Goal: Use online tool/utility: Utilize a website feature to perform a specific function

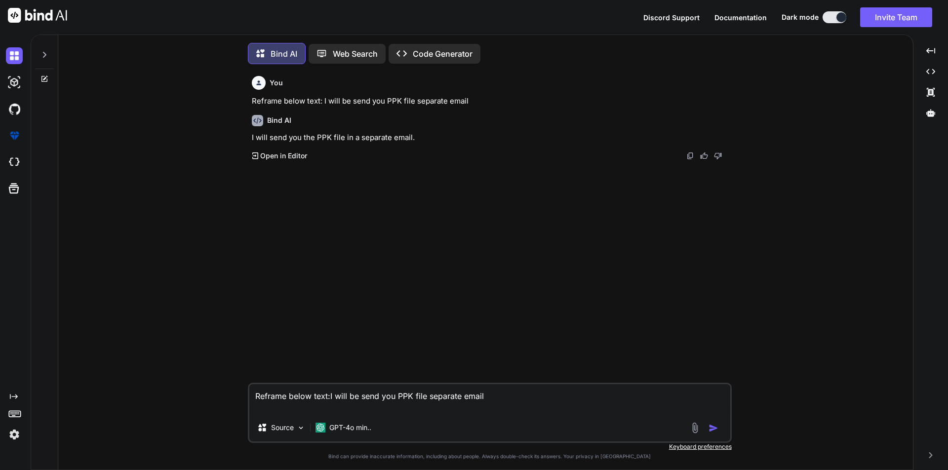
scroll to position [5, 0]
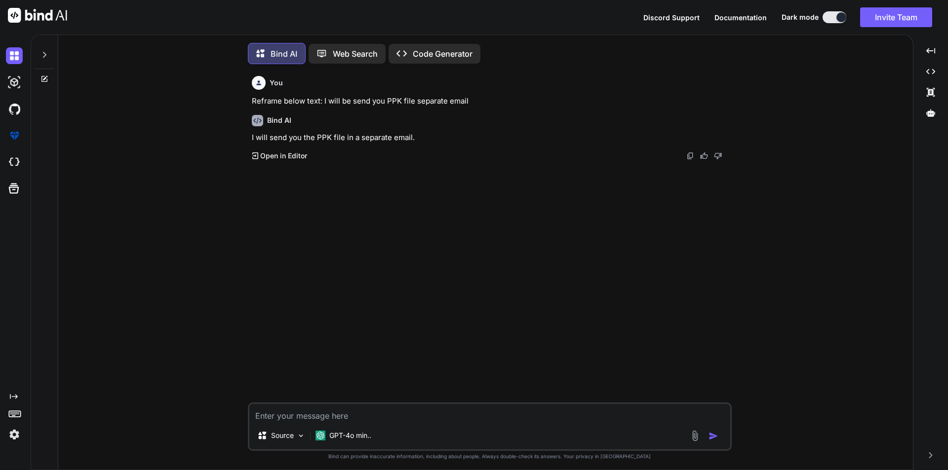
scroll to position [5, 0]
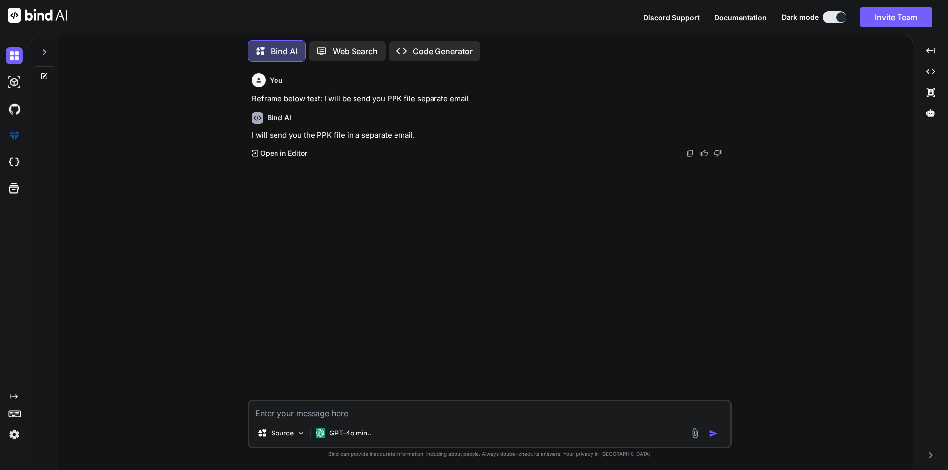
type textarea "x"
click at [328, 413] on textarea at bounding box center [489, 411] width 481 height 18
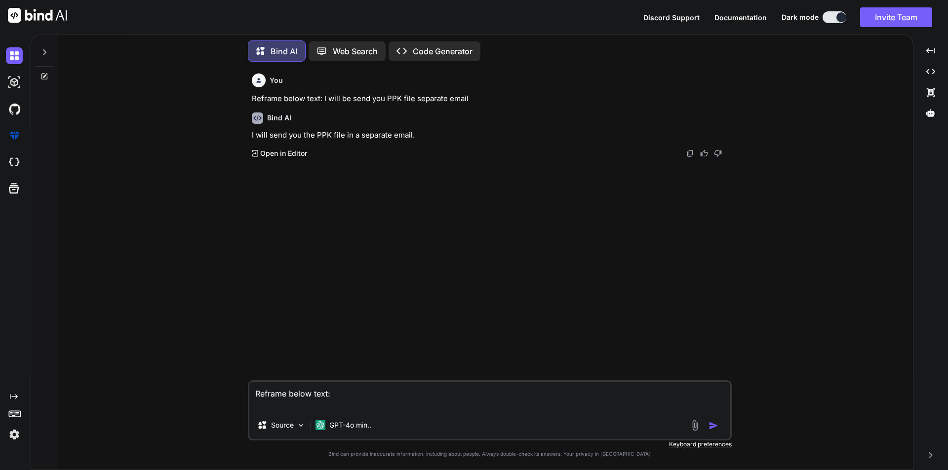
paste textarea "Please assign backup resource at place of ‘Ashutosh’"
type textarea "Reframe below text: Please assign backup resource at place of ‘[PERSON_NAME]’"
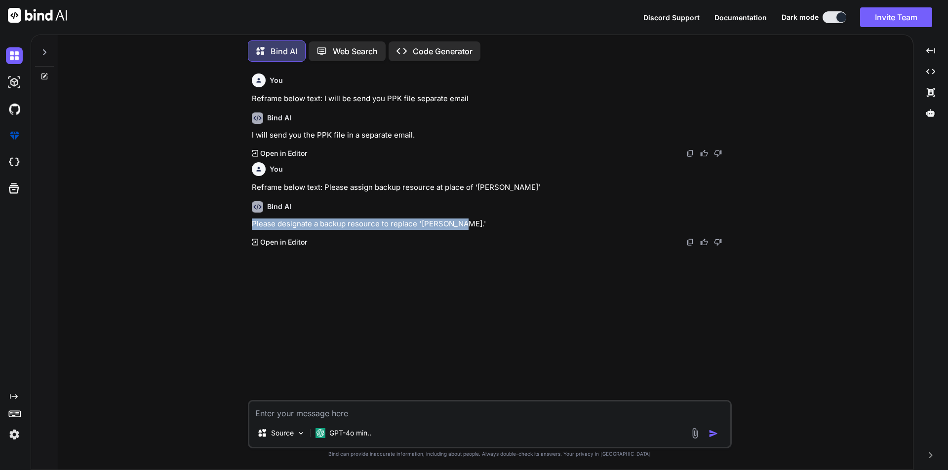
drag, startPoint x: 253, startPoint y: 223, endPoint x: 459, endPoint y: 225, distance: 205.8
click at [459, 225] on p "Please designate a backup resource to replace '[PERSON_NAME].'" at bounding box center [491, 224] width 478 height 11
copy p "Please designate a backup resource to replace '[PERSON_NAME].'"
click at [301, 411] on textarea at bounding box center [489, 411] width 481 height 18
paste textarea "Please designate a backup resource to replace '[PERSON_NAME].'"
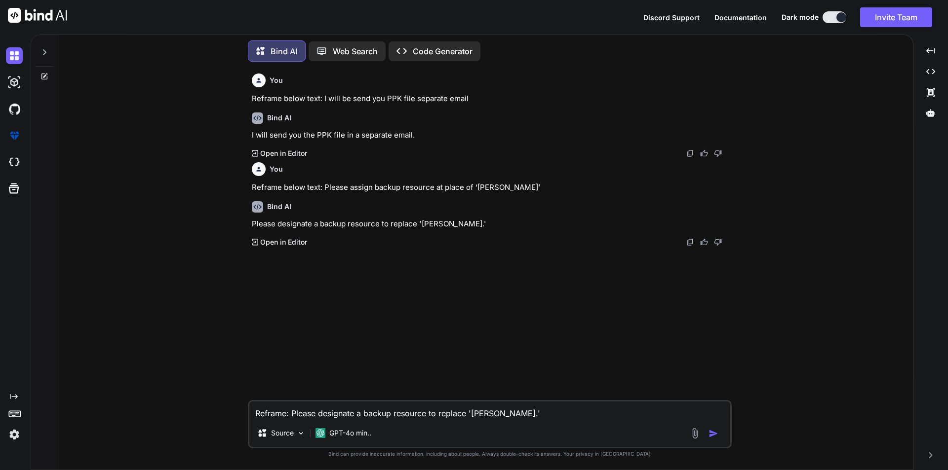
click at [410, 413] on textarea "Reframe: Please designate a backup resource to replace '[PERSON_NAME].'" at bounding box center [489, 411] width 481 height 18
type textarea "Reframe: Please designate a backup at place of '[PERSON_NAME].'"
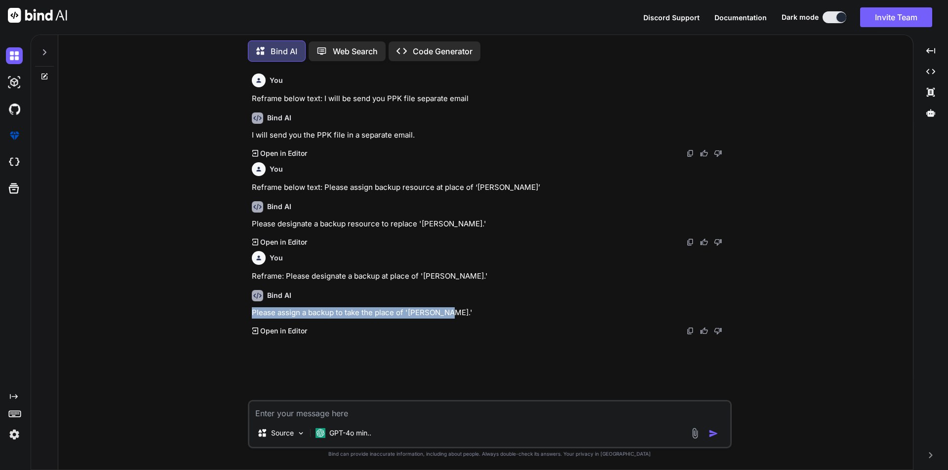
drag, startPoint x: 253, startPoint y: 310, endPoint x: 444, endPoint y: 314, distance: 190.6
click at [444, 314] on p "Please assign a backup to take the place of '[PERSON_NAME].'" at bounding box center [491, 313] width 478 height 11
copy p "Please assign a backup to take the place of '[PERSON_NAME].'"
click at [287, 411] on textarea at bounding box center [489, 411] width 481 height 18
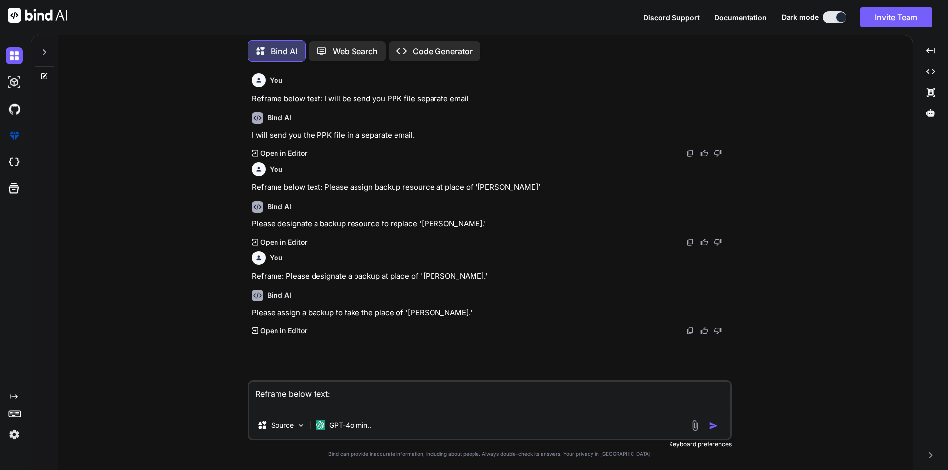
paste textarea "Please assign a backup resource at place of '[PERSON_NAME]'"
type textarea "Reframe below text: Please assign a backup resource at place of '[PERSON_NAME]'"
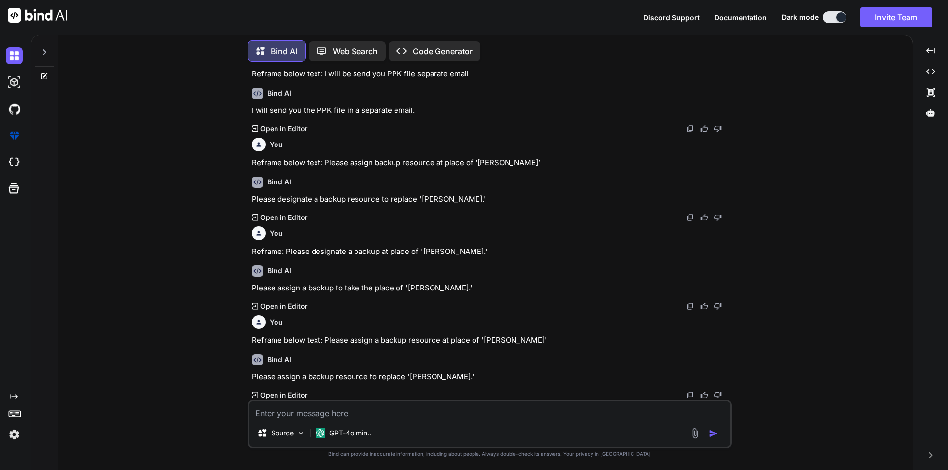
scroll to position [25, 0]
drag, startPoint x: 253, startPoint y: 377, endPoint x: 455, endPoint y: 374, distance: 201.9
click at [455, 374] on p "Please assign a backup resource to replace '[PERSON_NAME].'" at bounding box center [491, 377] width 478 height 11
copy p "Please assign a backup resource to replace '[PERSON_NAME].'"
